Goal: Information Seeking & Learning: Learn about a topic

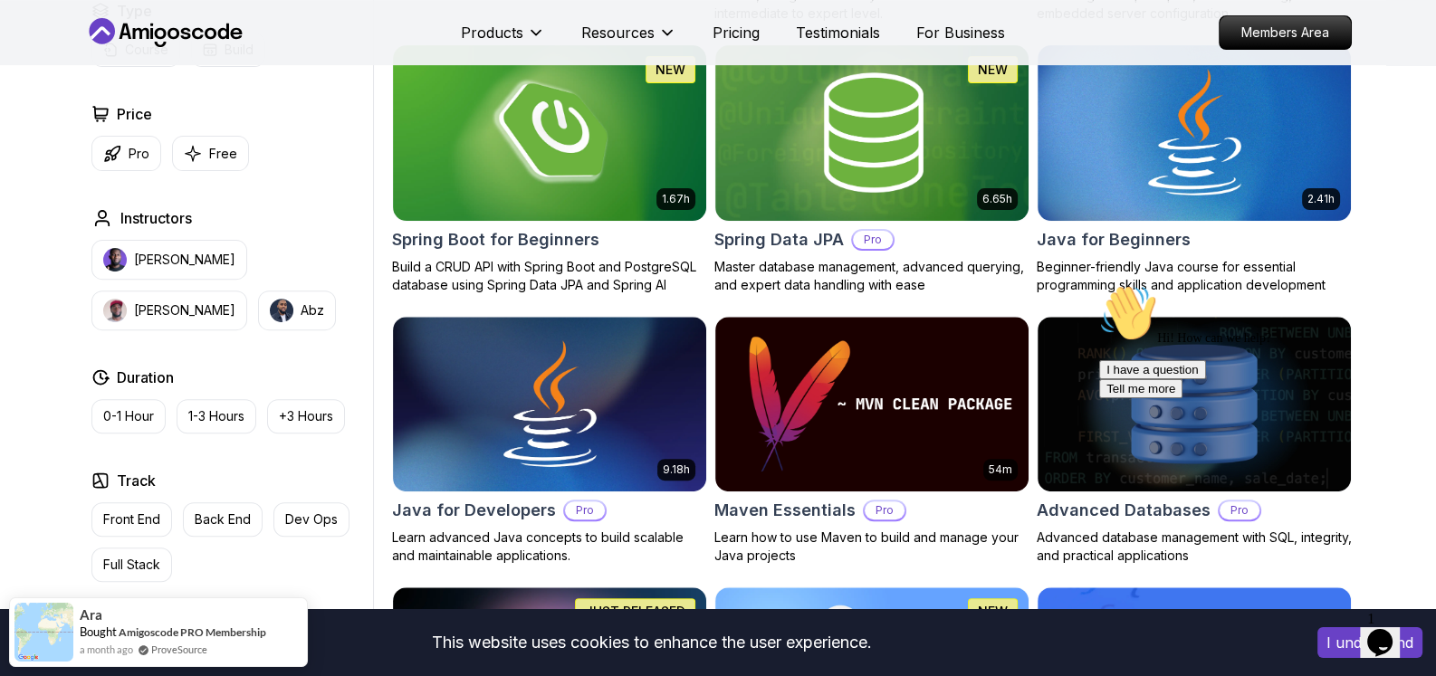
scroll to position [724, 0]
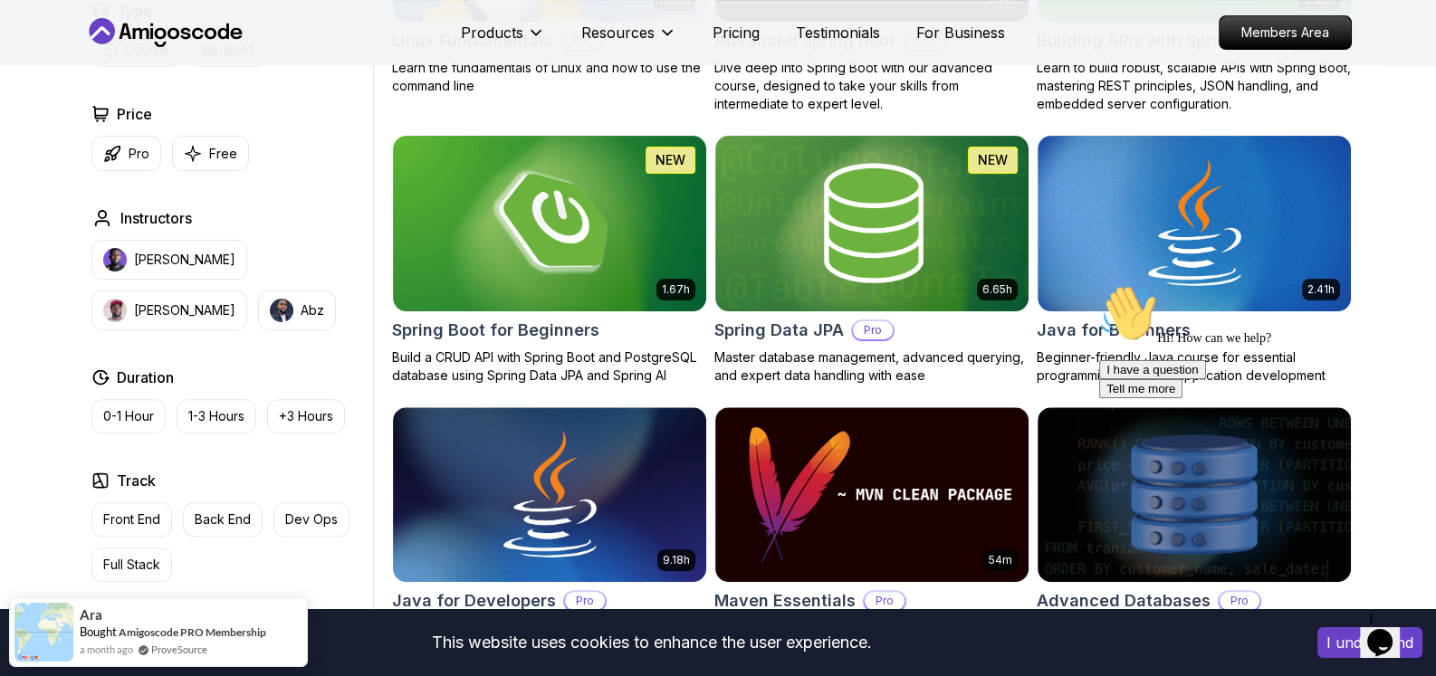
drag, startPoint x: 1128, startPoint y: 314, endPoint x: 1223, endPoint y: 281, distance: 100.8
click at [1223, 284] on div "Hi! How can we help? I have a question Tell me more" at bounding box center [1262, 341] width 326 height 114
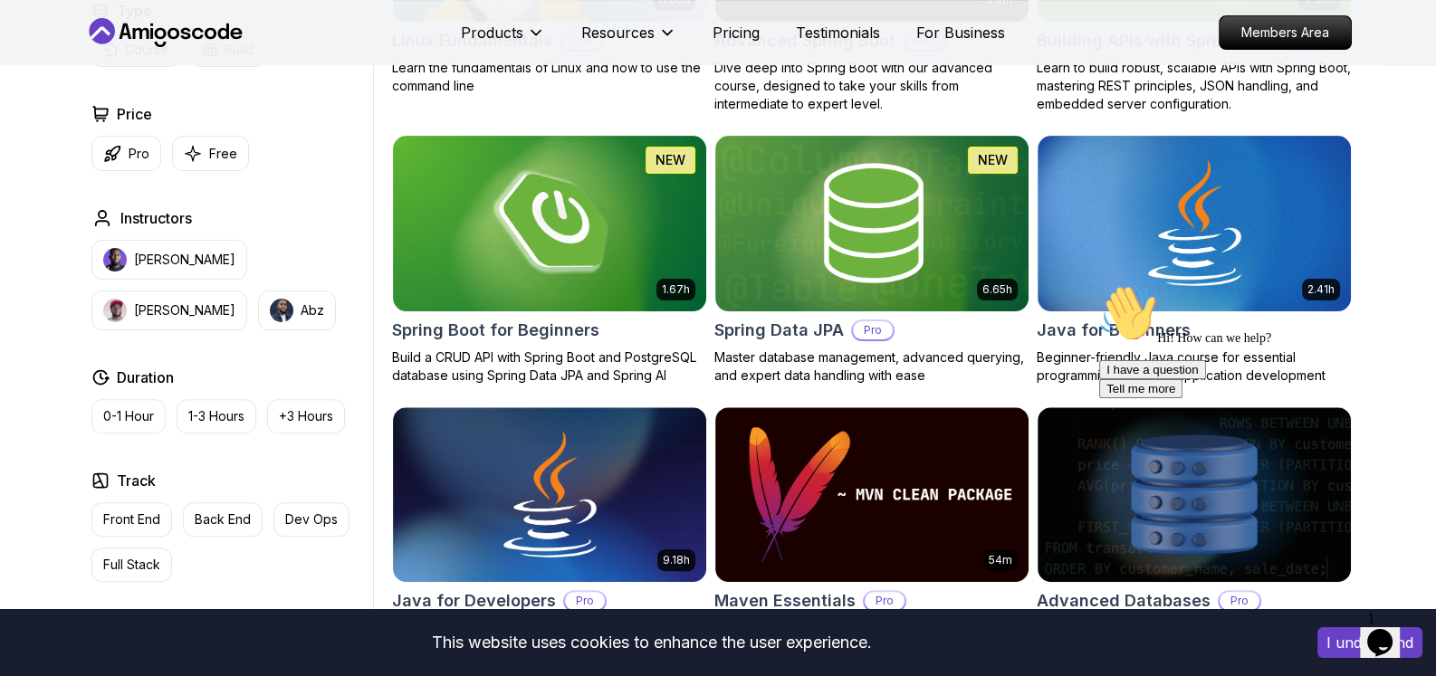
click at [1153, 321] on div "Hi! How can we help? I have a question Tell me more" at bounding box center [1262, 341] width 326 height 114
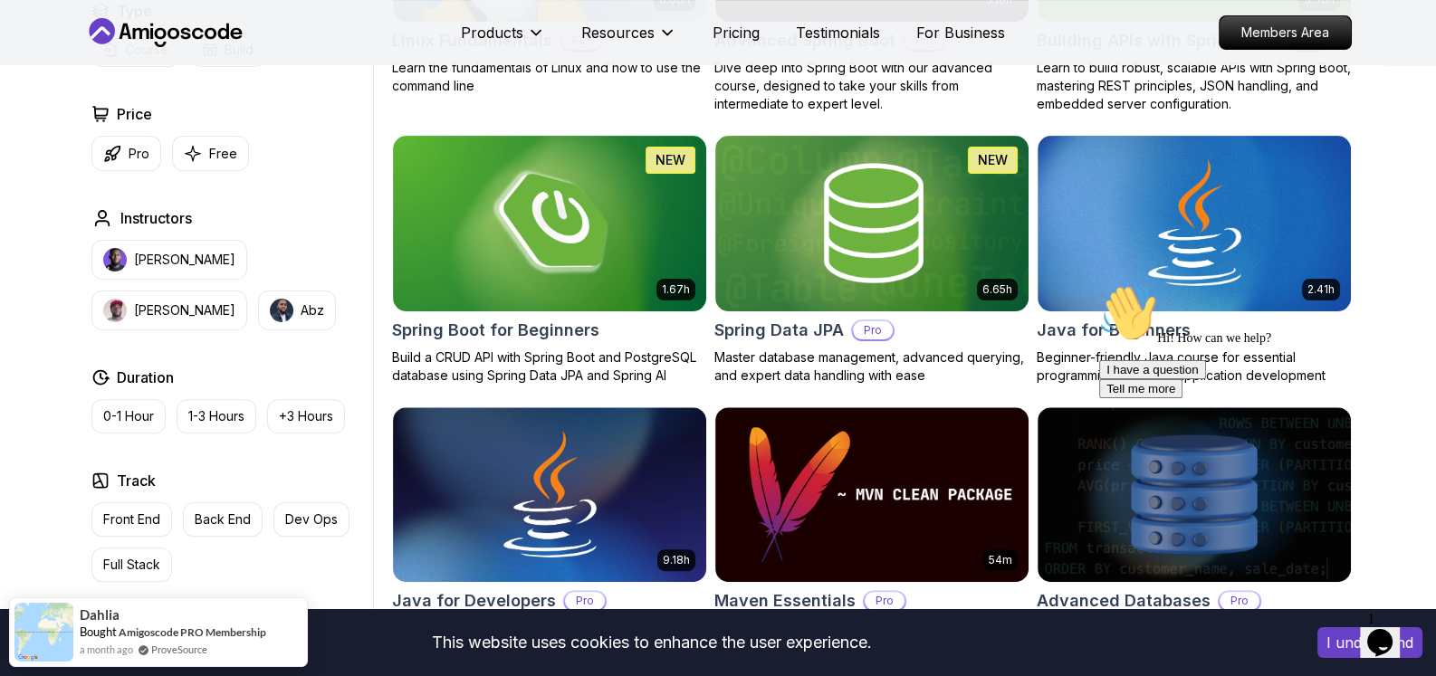
click at [1142, 337] on div "Hi! How can we help? I have a question Tell me more" at bounding box center [1262, 341] width 326 height 114
click at [1133, 362] on div "Hi! How can we help? I have a question Tell me more" at bounding box center [1262, 341] width 326 height 114
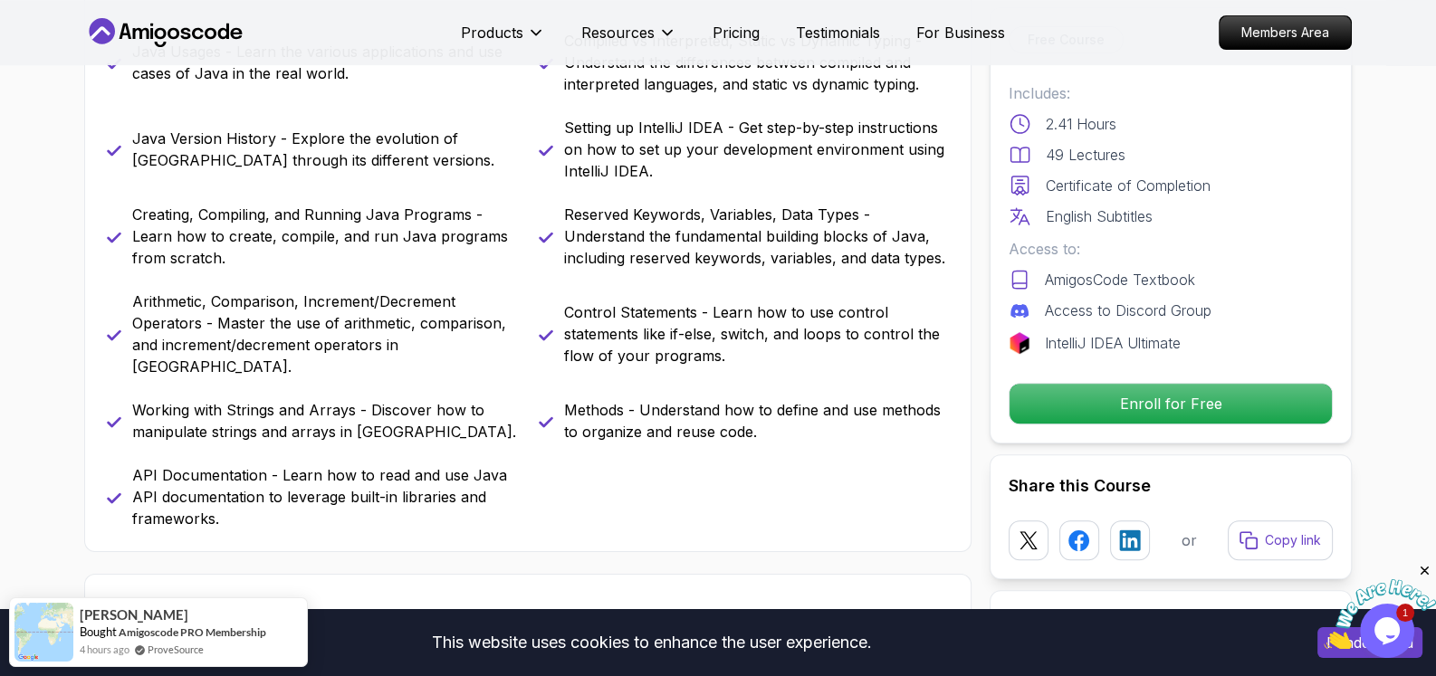
scroll to position [905, 0]
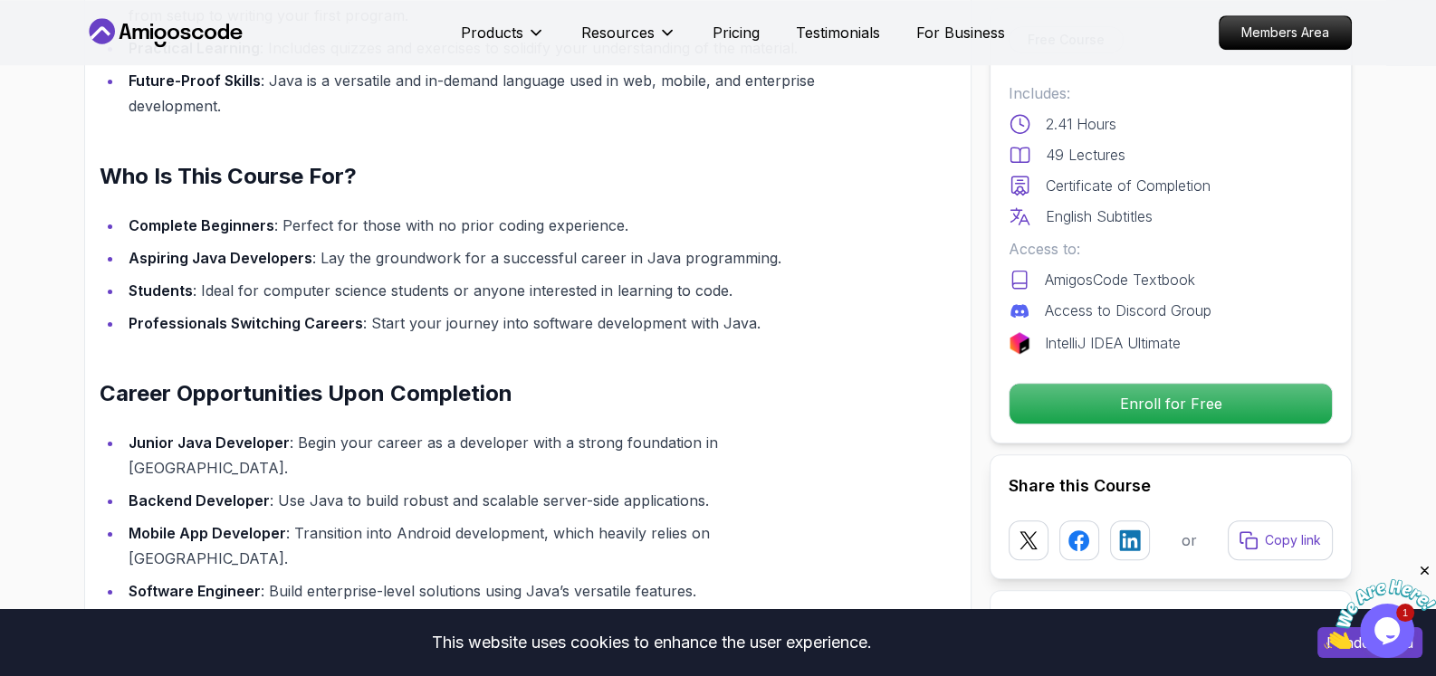
scroll to position [1810, 0]
